Goal: Check status: Verify the current state of an ongoing process or item

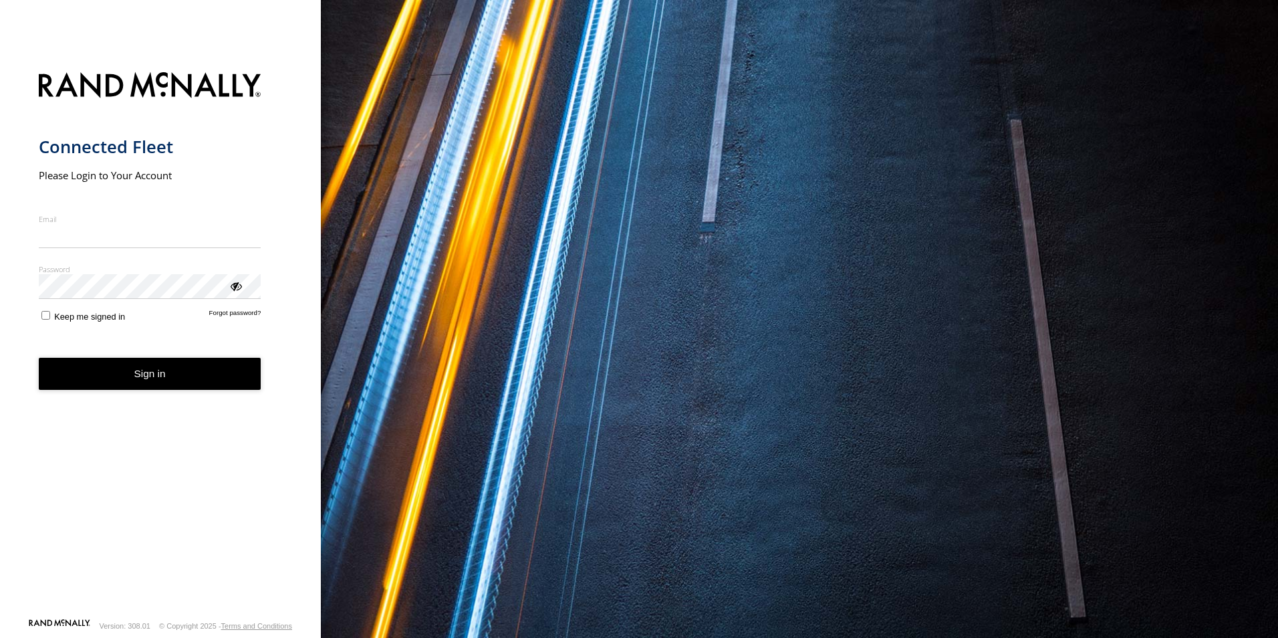
type input "**********"
click at [150, 381] on button "Sign in" at bounding box center [150, 374] width 223 height 33
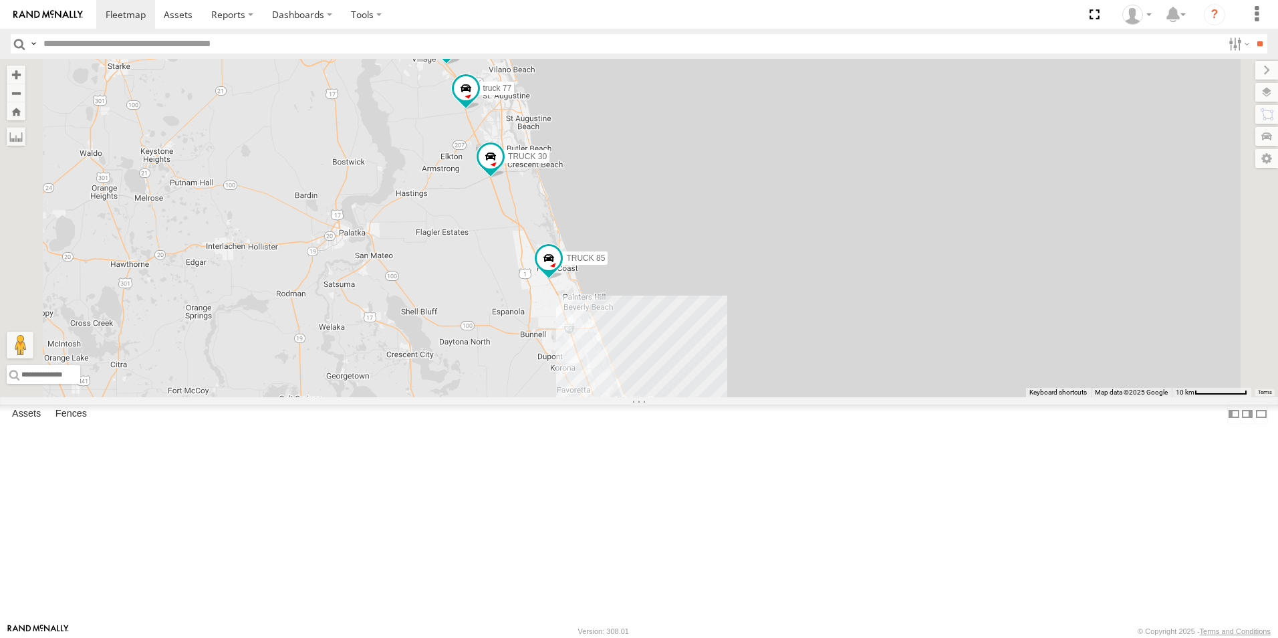
drag, startPoint x: 897, startPoint y: 424, endPoint x: 864, endPoint y: 345, distance: 86.0
click at [864, 345] on div "TRUCK 30 truck 77 TRUCK 85 TRUCK 49 TRUCK 75 Truck 55 6" at bounding box center [639, 228] width 1278 height 338
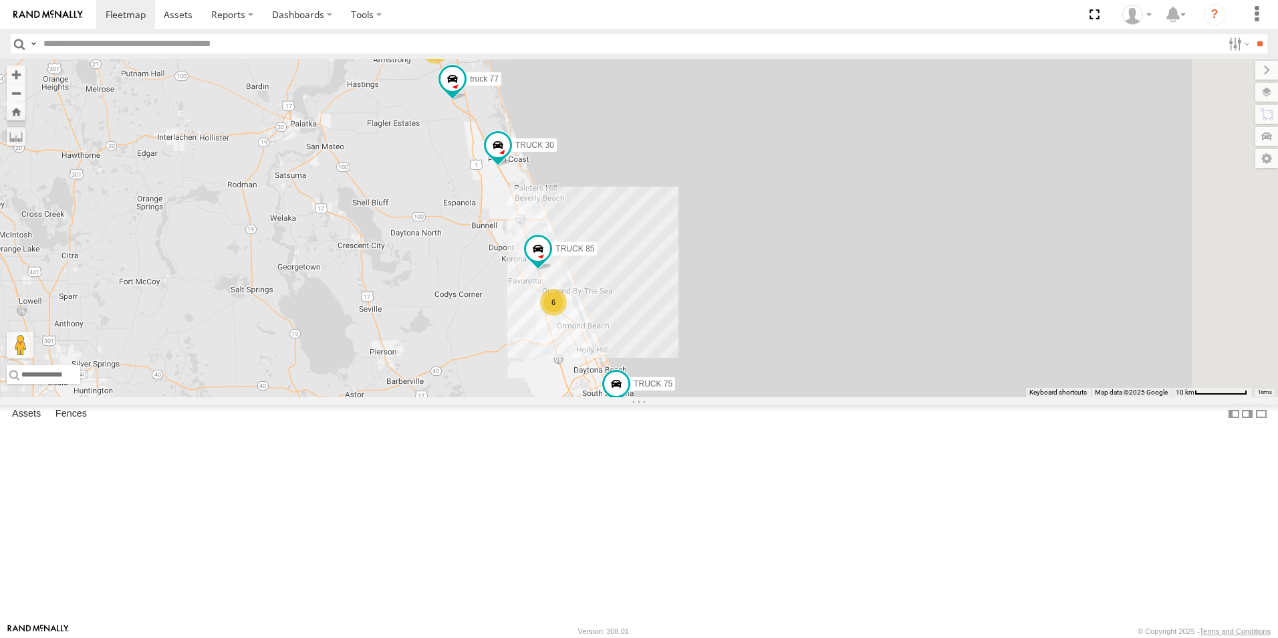
drag, startPoint x: 842, startPoint y: 446, endPoint x: 808, endPoint y: 340, distance: 111.6
click at [808, 340] on div "TRUCK 30 truck 77 TRUCK 75 6 TRUCK 85 2" at bounding box center [639, 228] width 1278 height 338
